Goal: Task Accomplishment & Management: Use online tool/utility

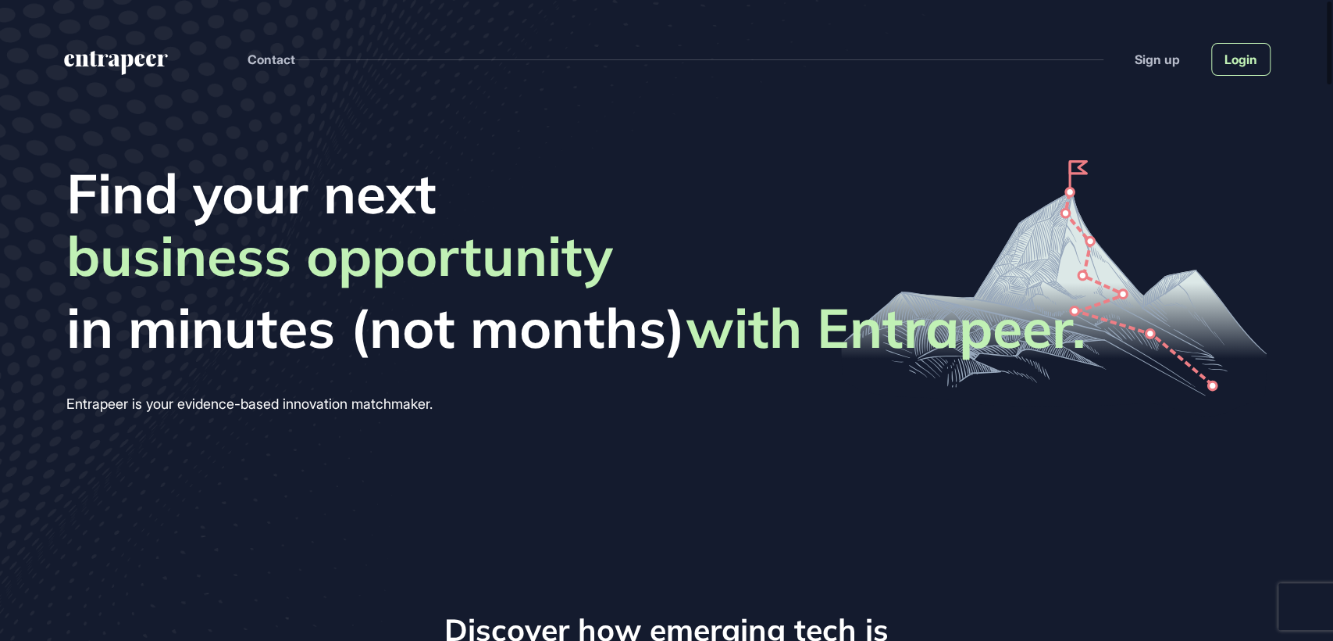
click at [1244, 64] on link "Login" at bounding box center [1241, 59] width 59 height 33
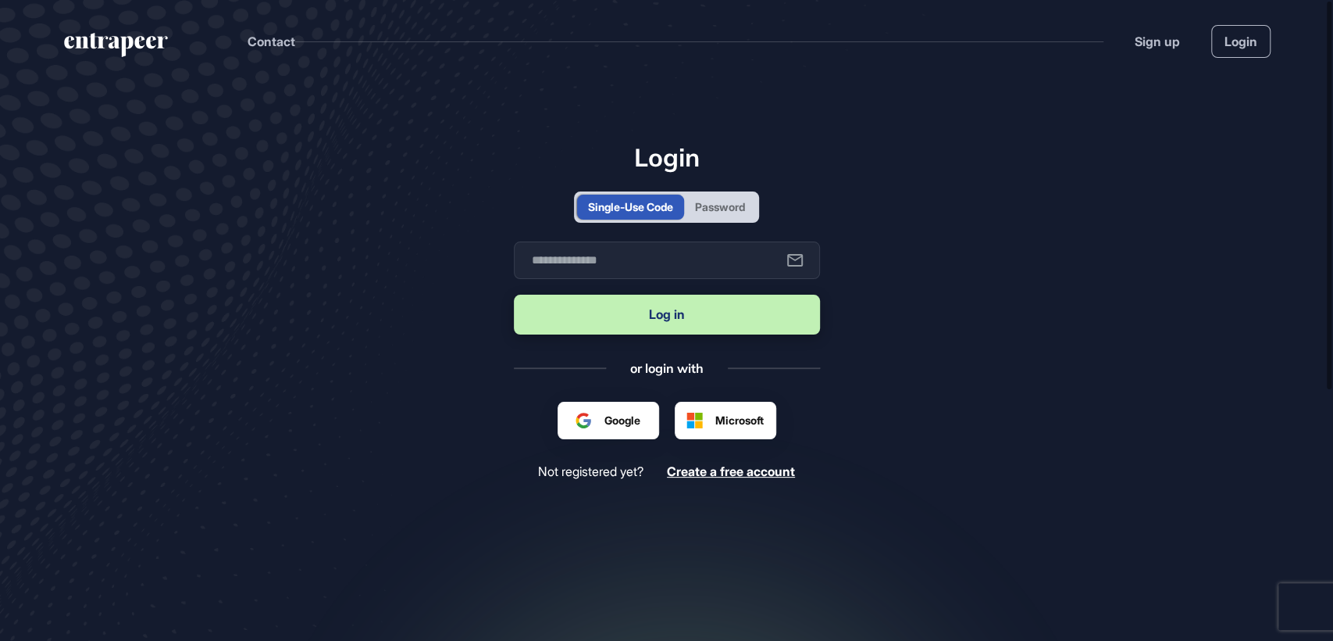
click at [731, 203] on div "Password" at bounding box center [720, 206] width 50 height 16
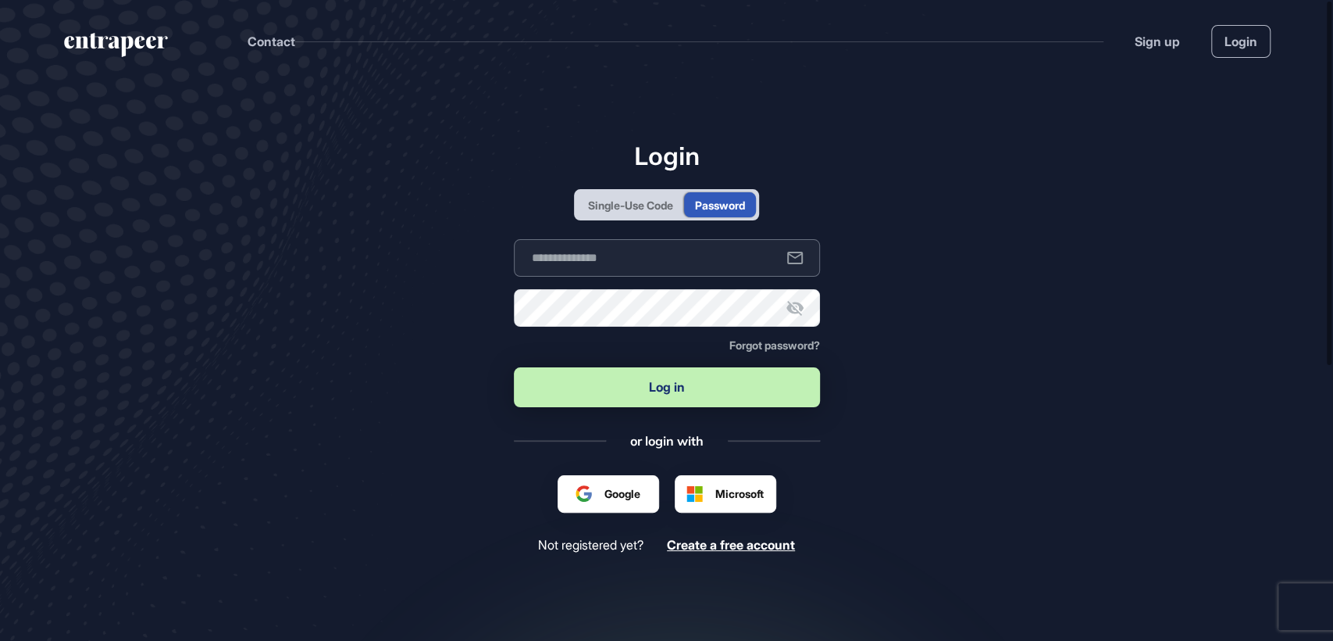
type input "**********"
click at [669, 393] on button "Log in" at bounding box center [667, 387] width 306 height 40
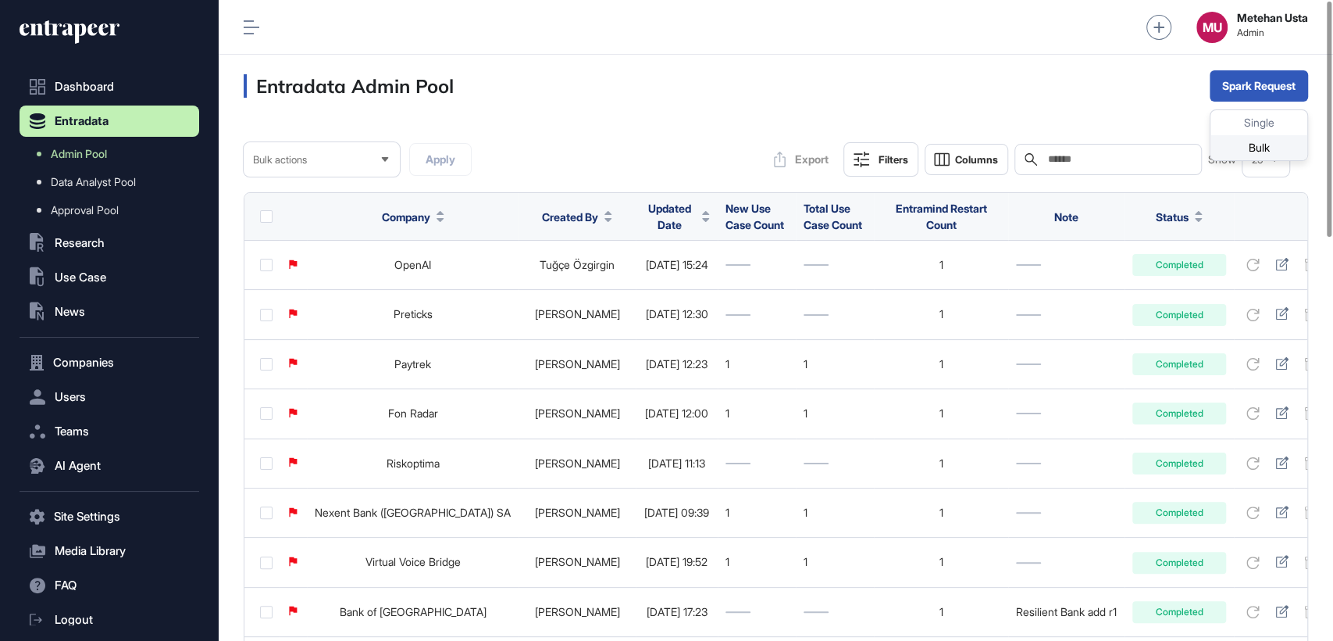
click at [1233, 142] on div "Bulk" at bounding box center [1259, 147] width 97 height 25
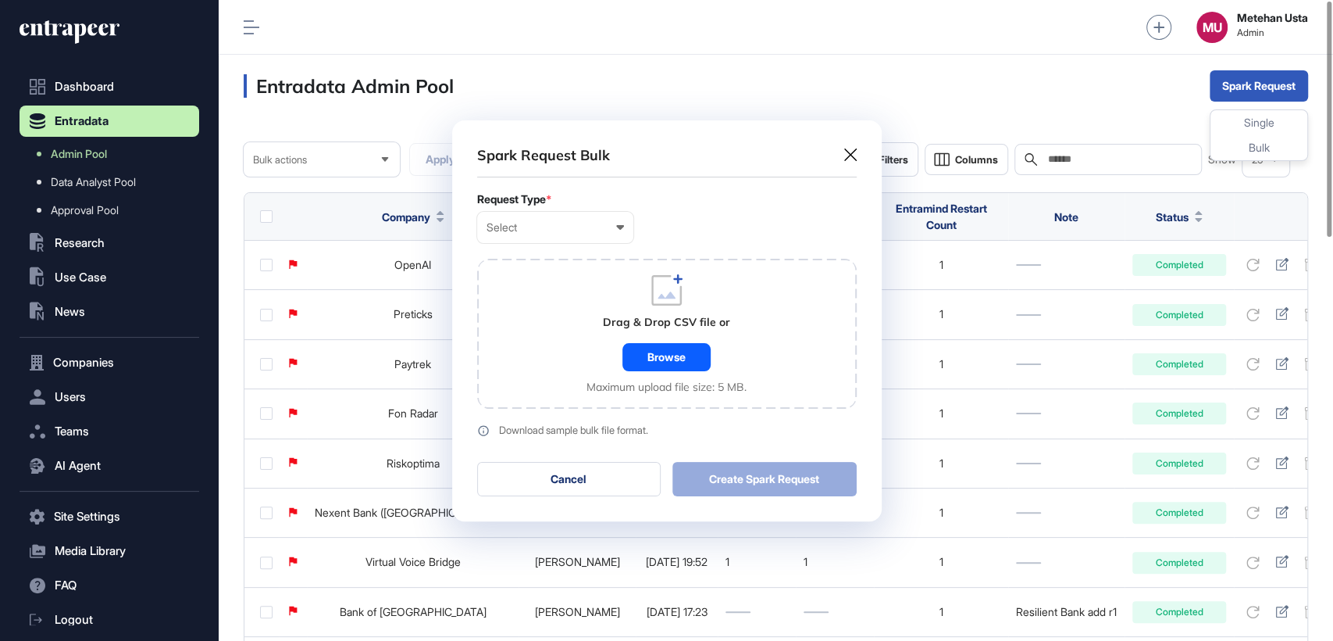
scroll to position [0, 6]
click at [537, 234] on div "Select User Company Customer Request ID" at bounding box center [555, 227] width 156 height 31
click at [0, 0] on div "Company" at bounding box center [0, 0] width 0 height 0
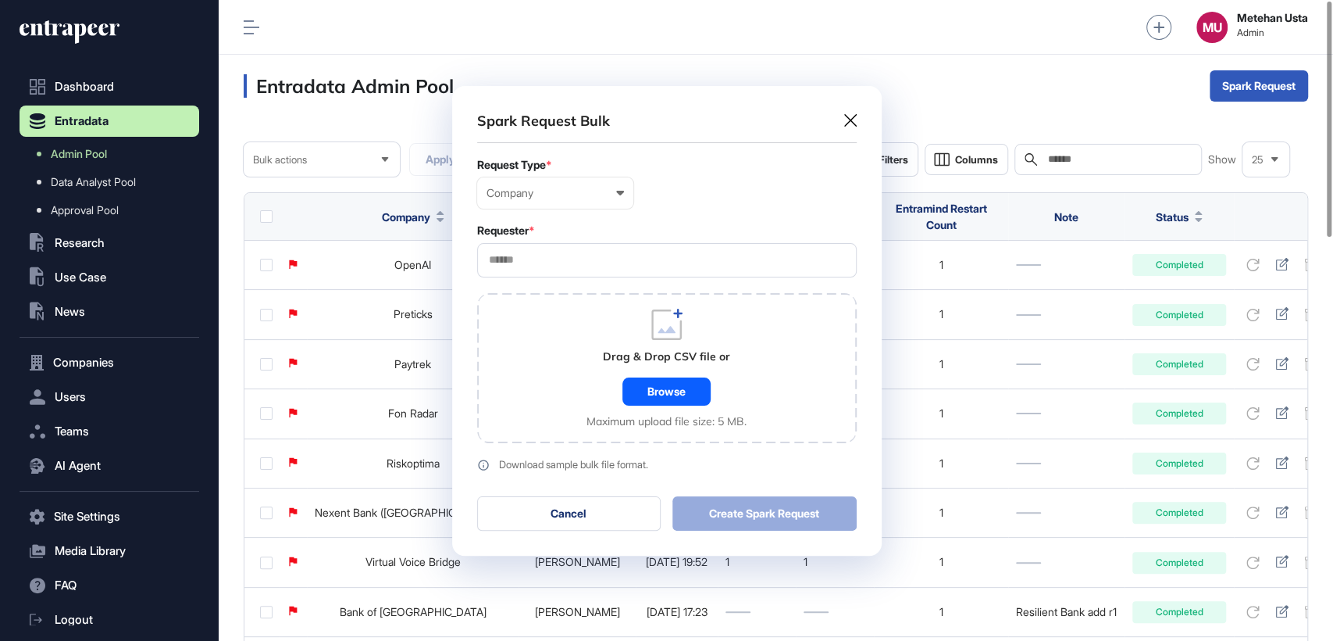
click at [601, 261] on input "text" at bounding box center [666, 259] width 359 height 13
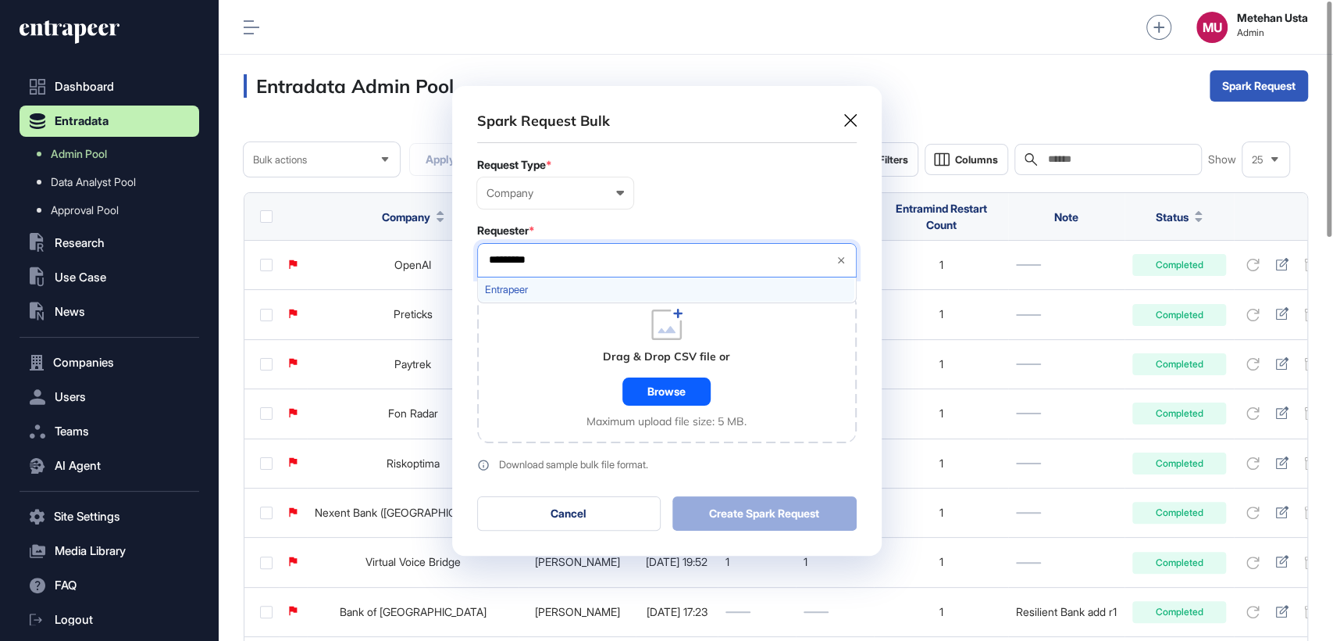
type input "*********"
click at [559, 284] on span "Entrapeer" at bounding box center [666, 290] width 362 height 12
click at [697, 213] on form "Request Type * Company User Company Customer Request ID Requester * Entrapeer *…" at bounding box center [667, 315] width 380 height 312
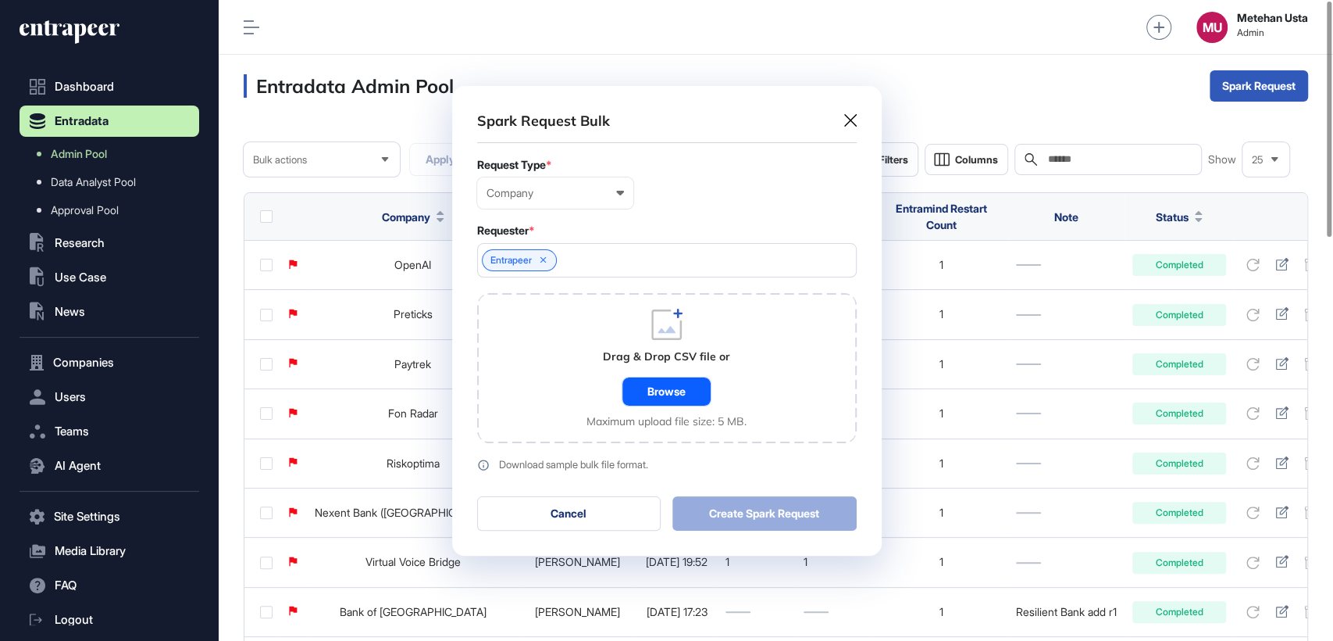
click at [673, 384] on div "Browse" at bounding box center [667, 391] width 88 height 28
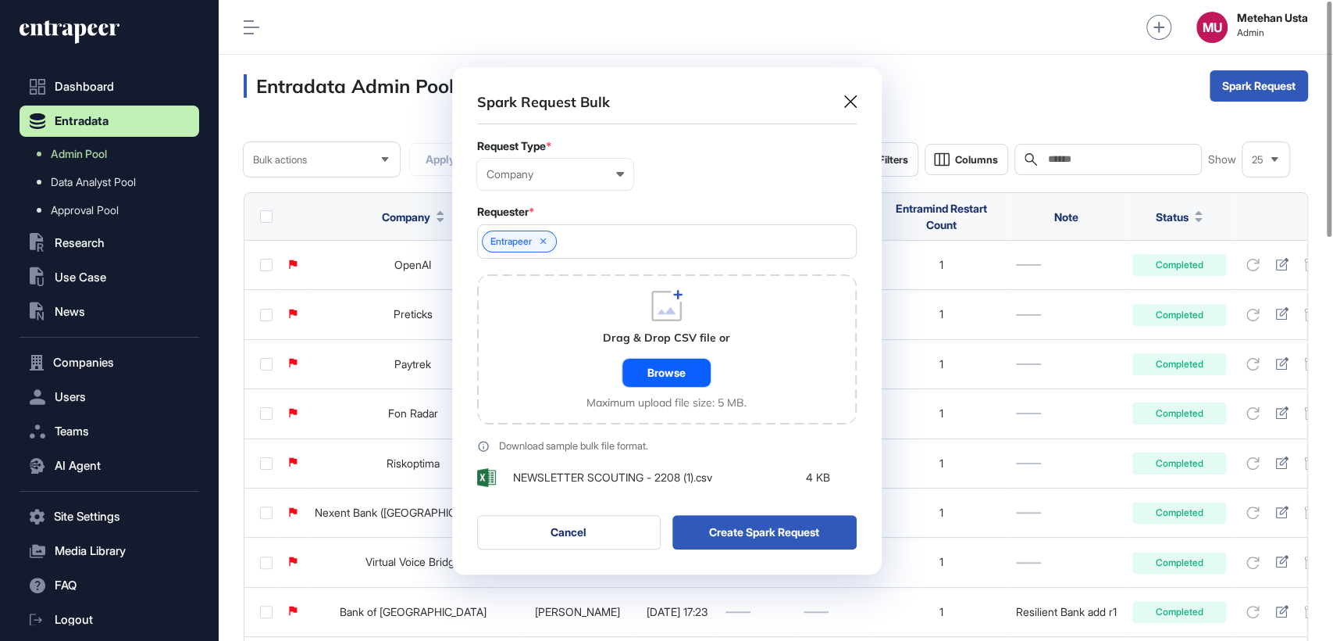
scroll to position [509, 430]
click at [745, 532] on button "Create Spark Request" at bounding box center [765, 533] width 184 height 34
